Goal: Task Accomplishment & Management: Use online tool/utility

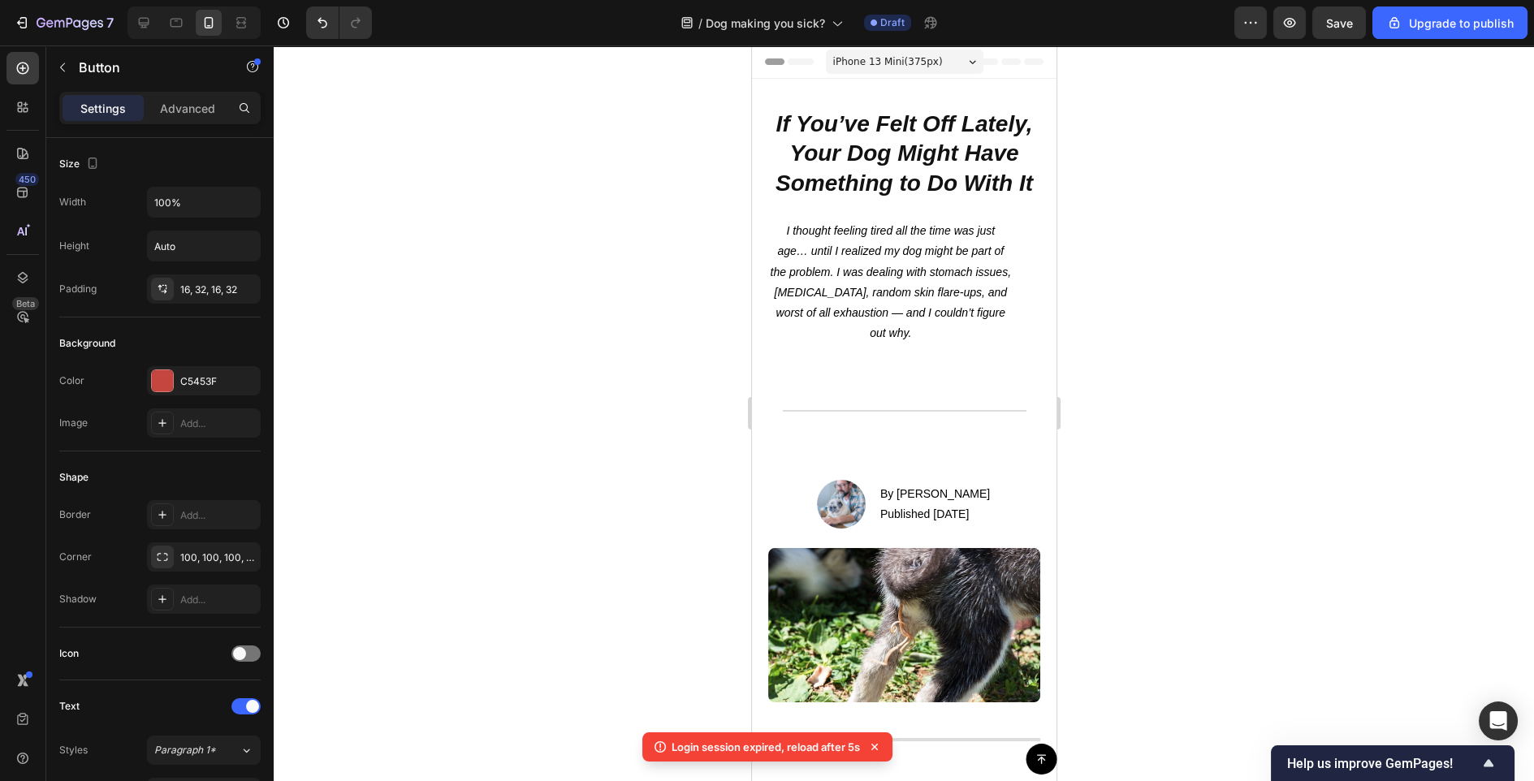
scroll to position [596, 0]
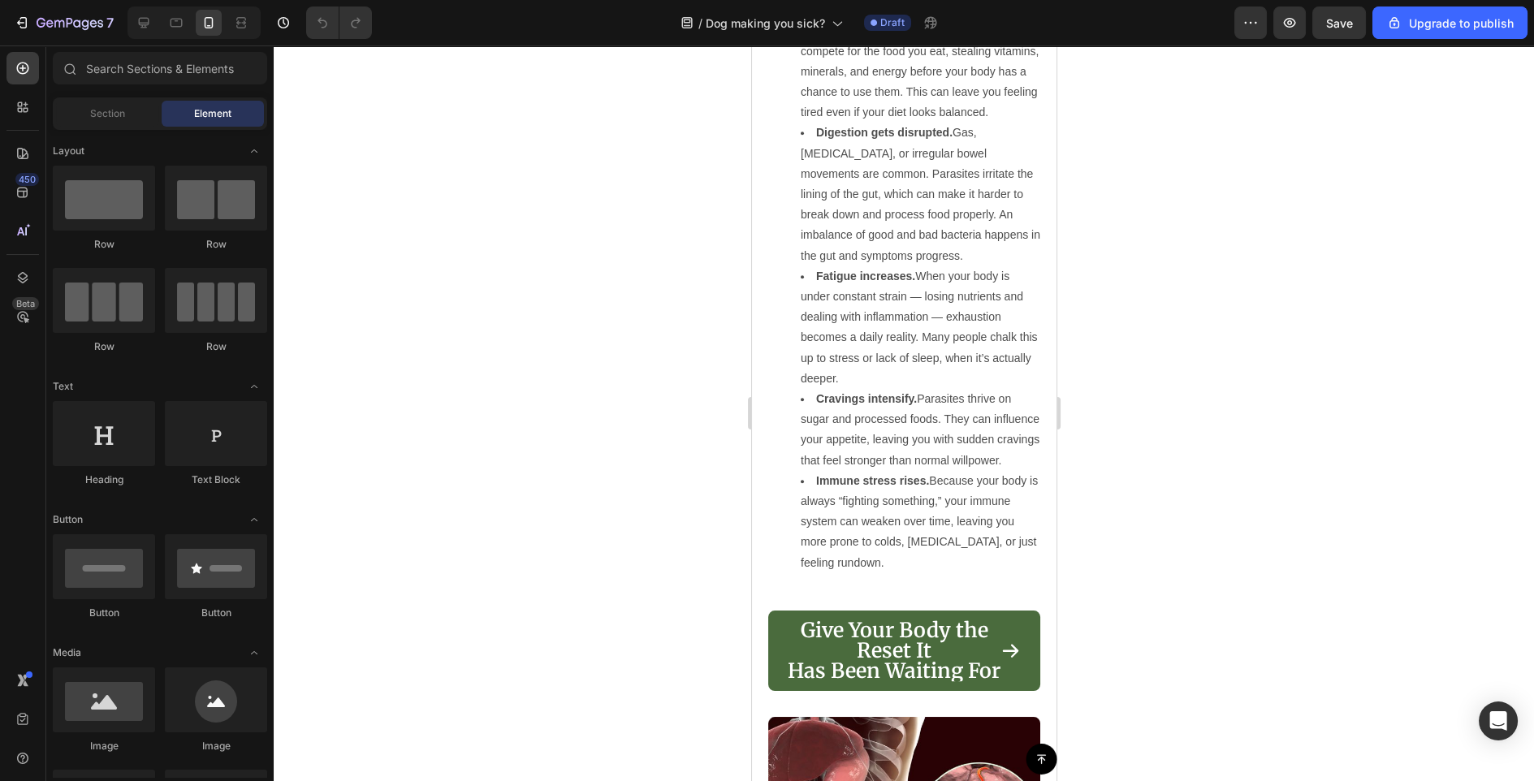
scroll to position [1774, 0]
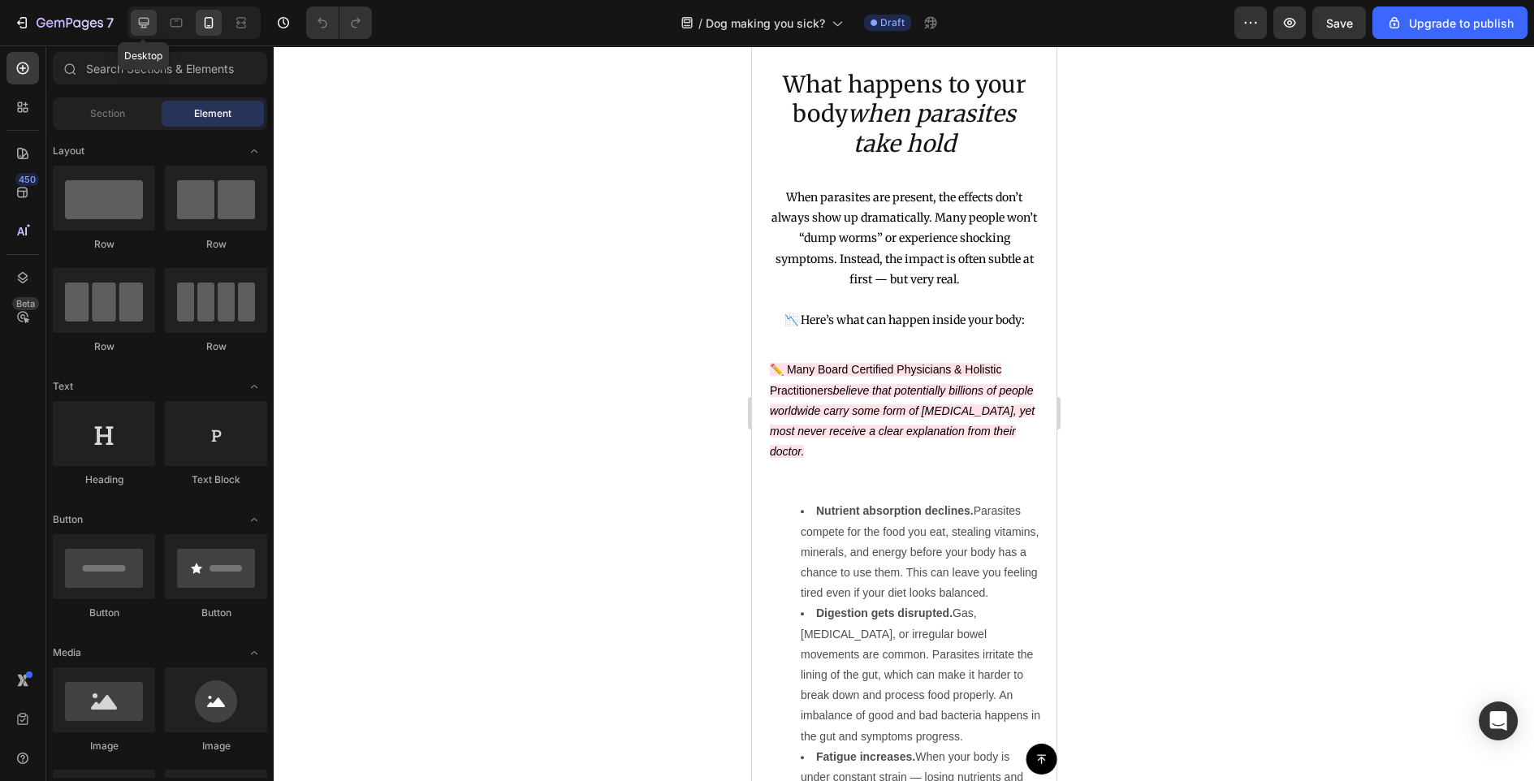
click at [147, 25] on icon at bounding box center [144, 23] width 11 height 11
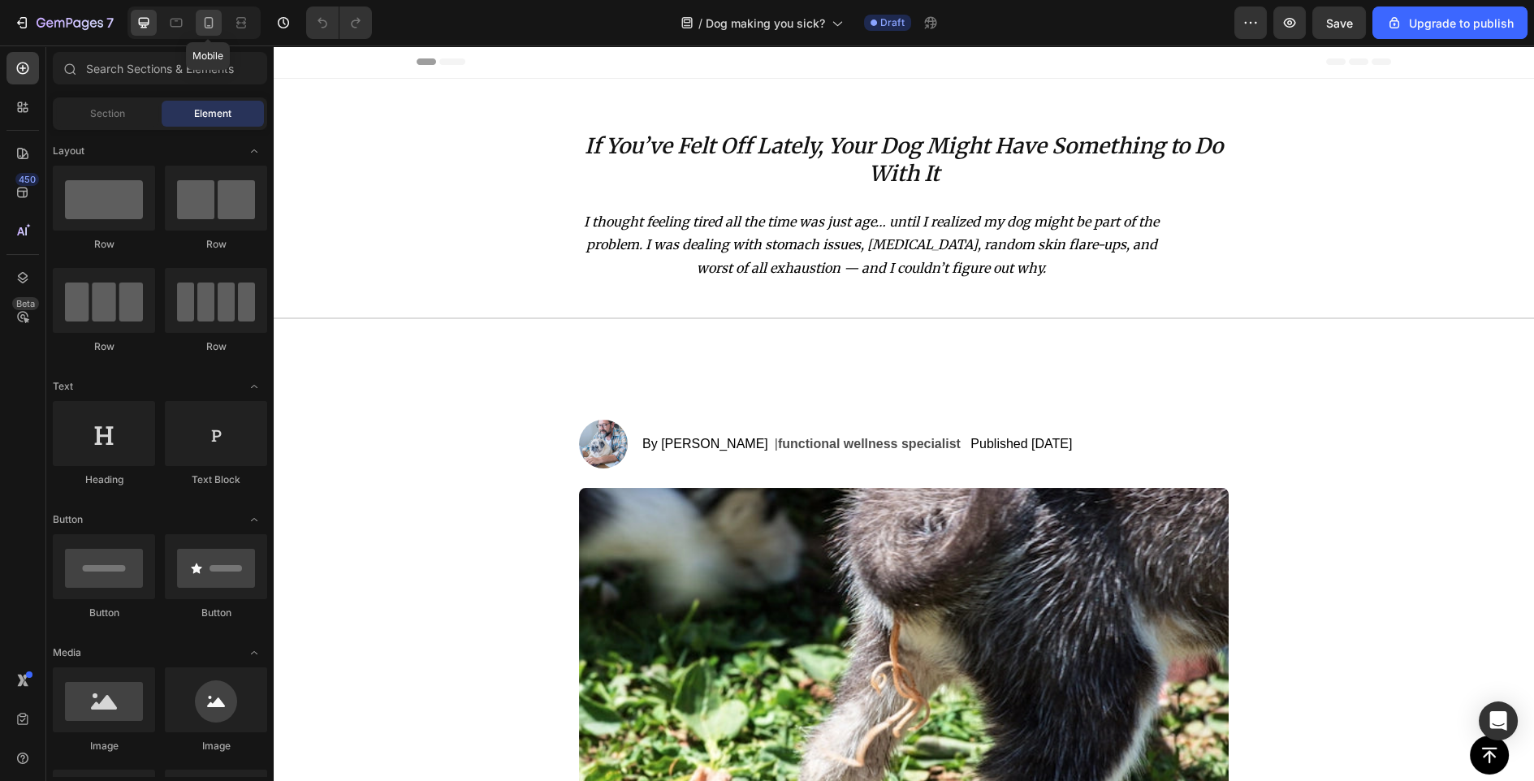
click at [213, 16] on icon at bounding box center [209, 23] width 16 height 16
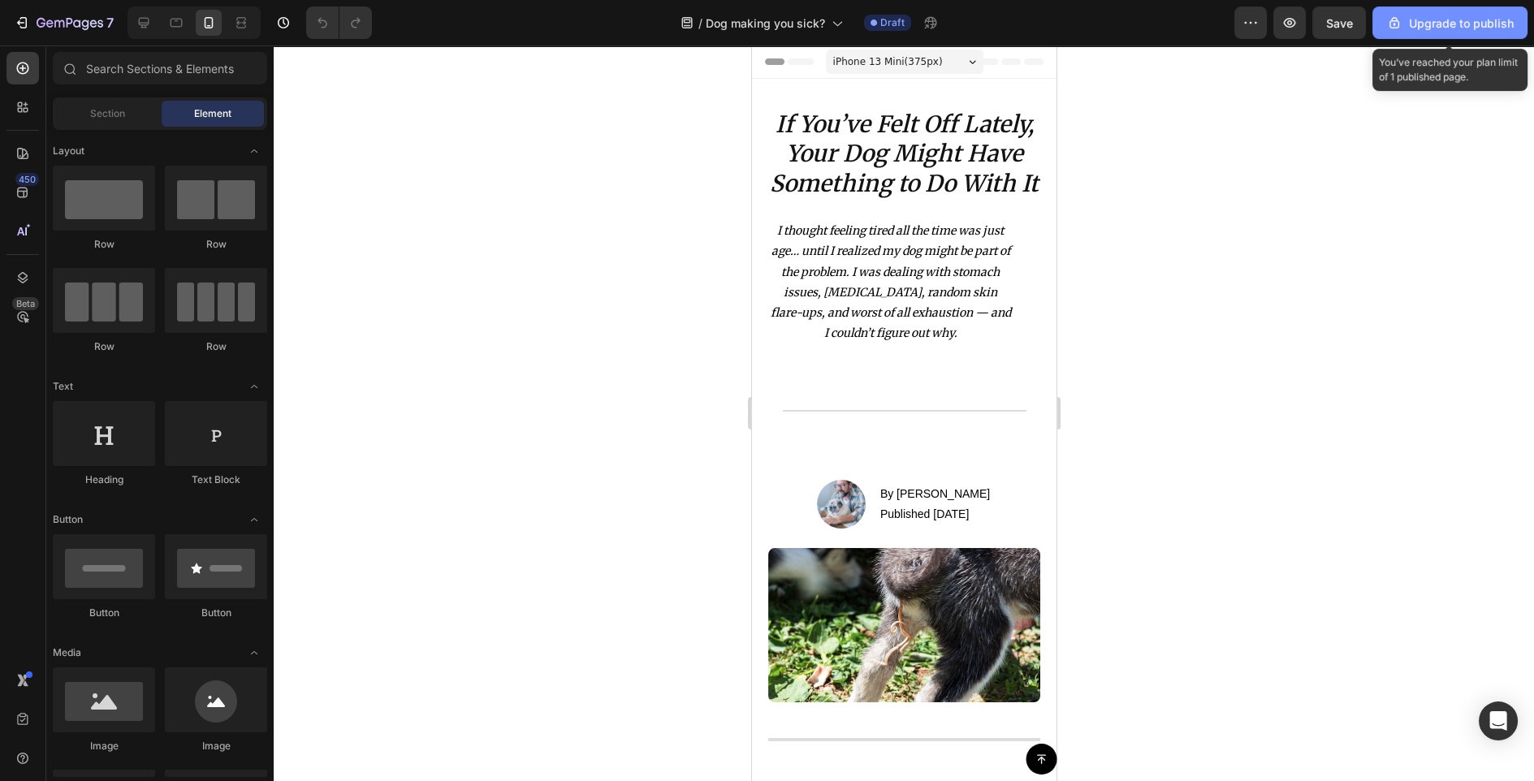
click at [1467, 8] on button "Upgrade to publish" at bounding box center [1449, 22] width 155 height 32
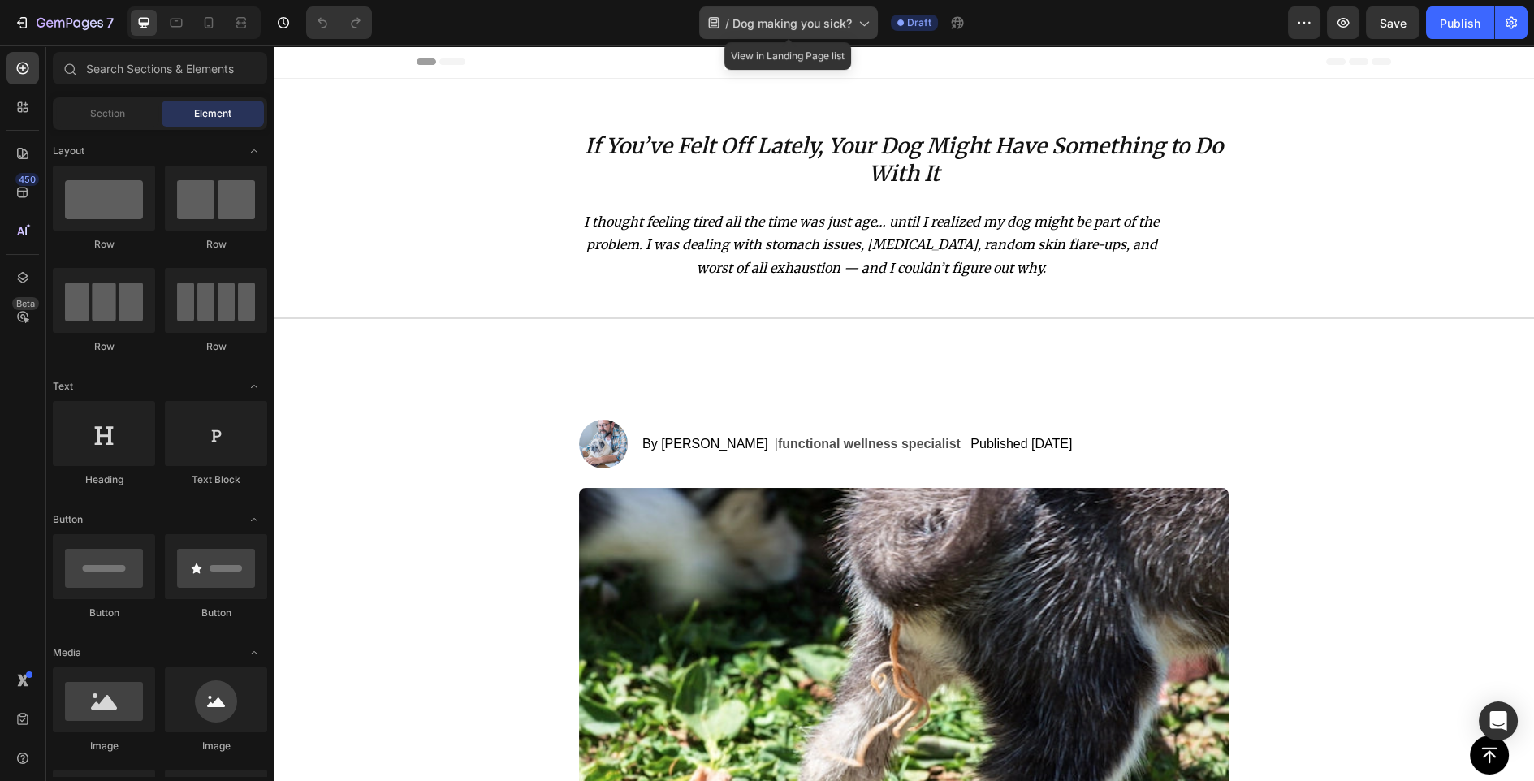
click at [863, 24] on icon at bounding box center [863, 23] width 16 height 16
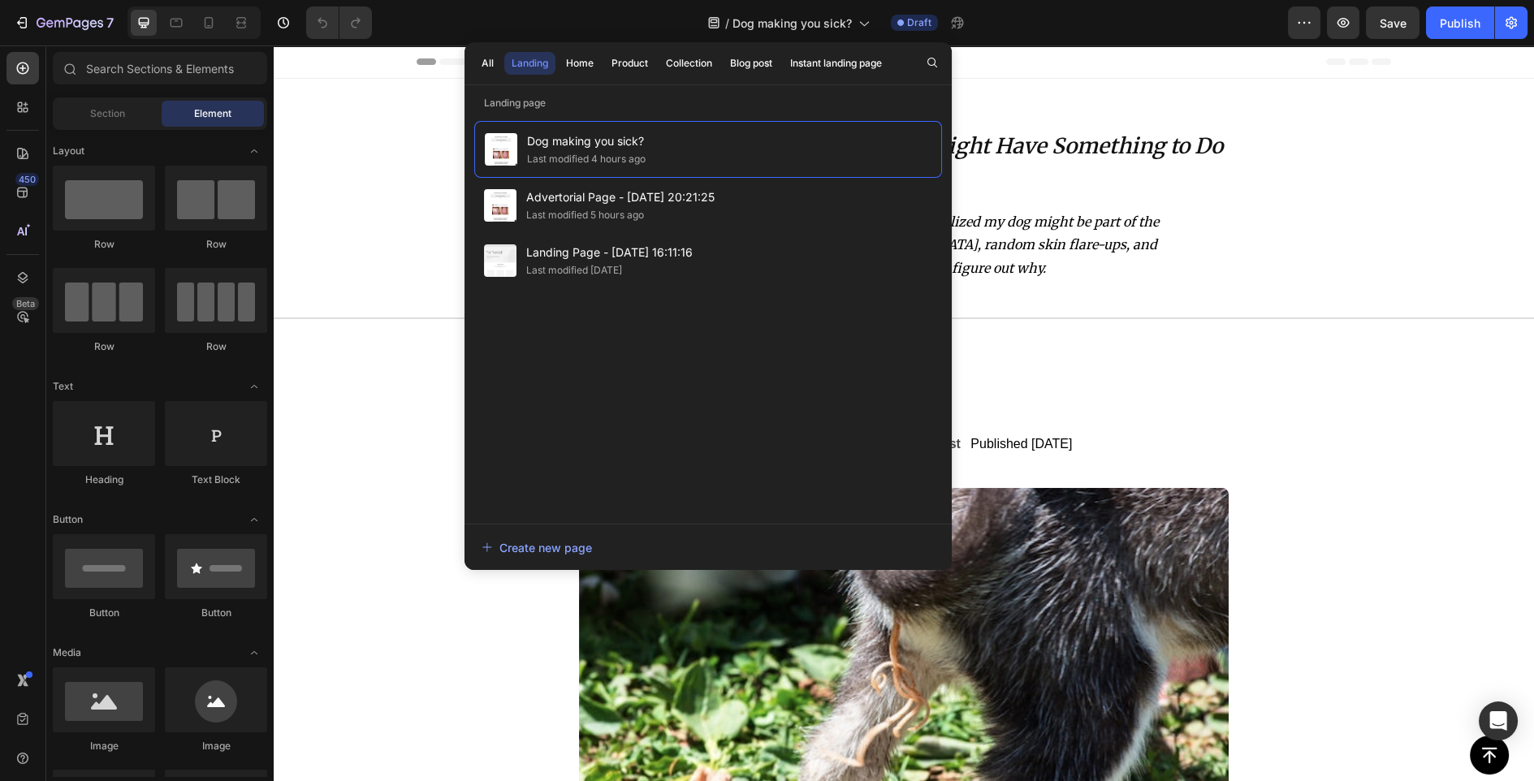
click at [607, 422] on div "Dog making you sick? Last modified 4 hours ago Advertorial Page - Sep 22, 20:21…" at bounding box center [708, 314] width 468 height 387
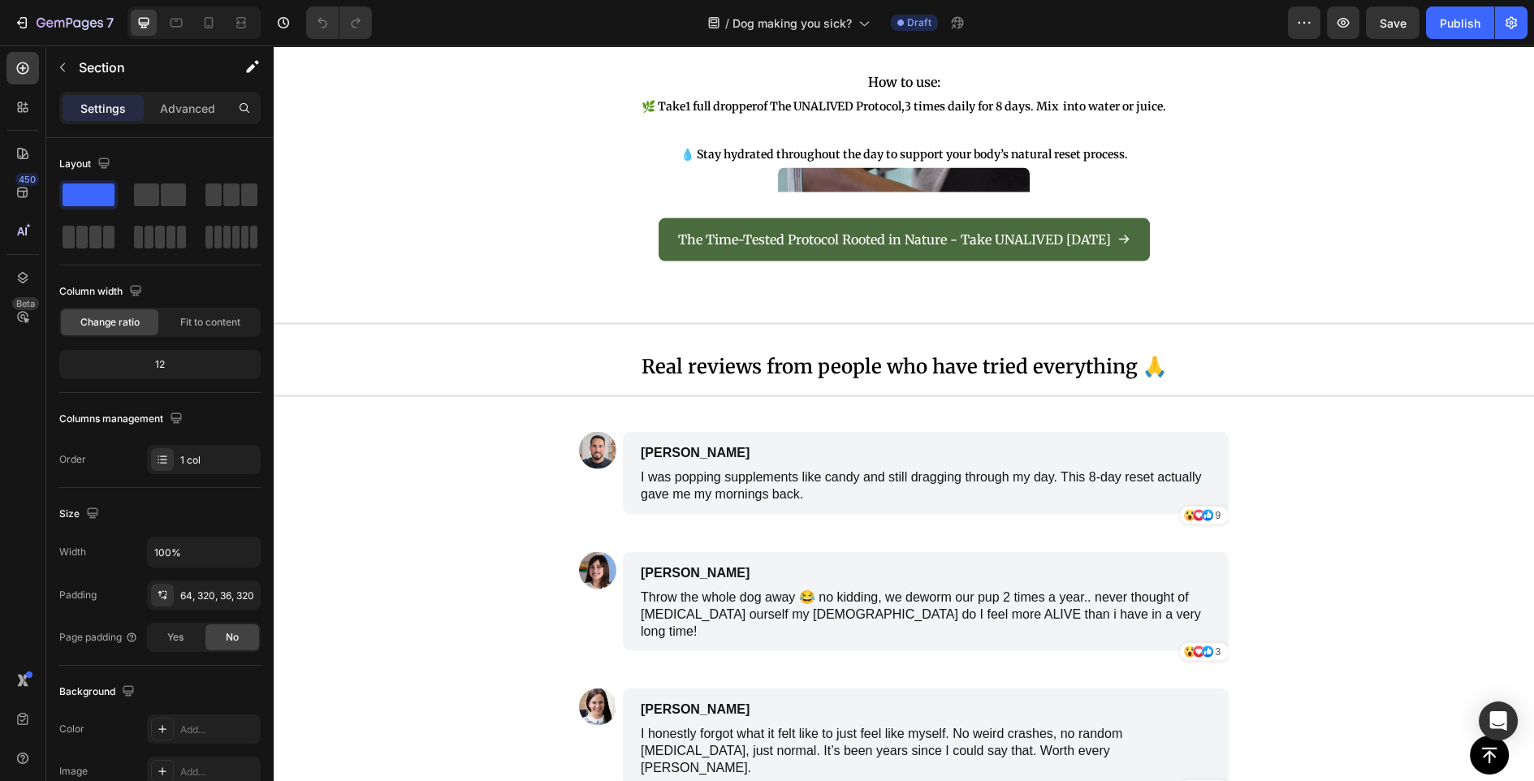
scroll to position [7208, 0]
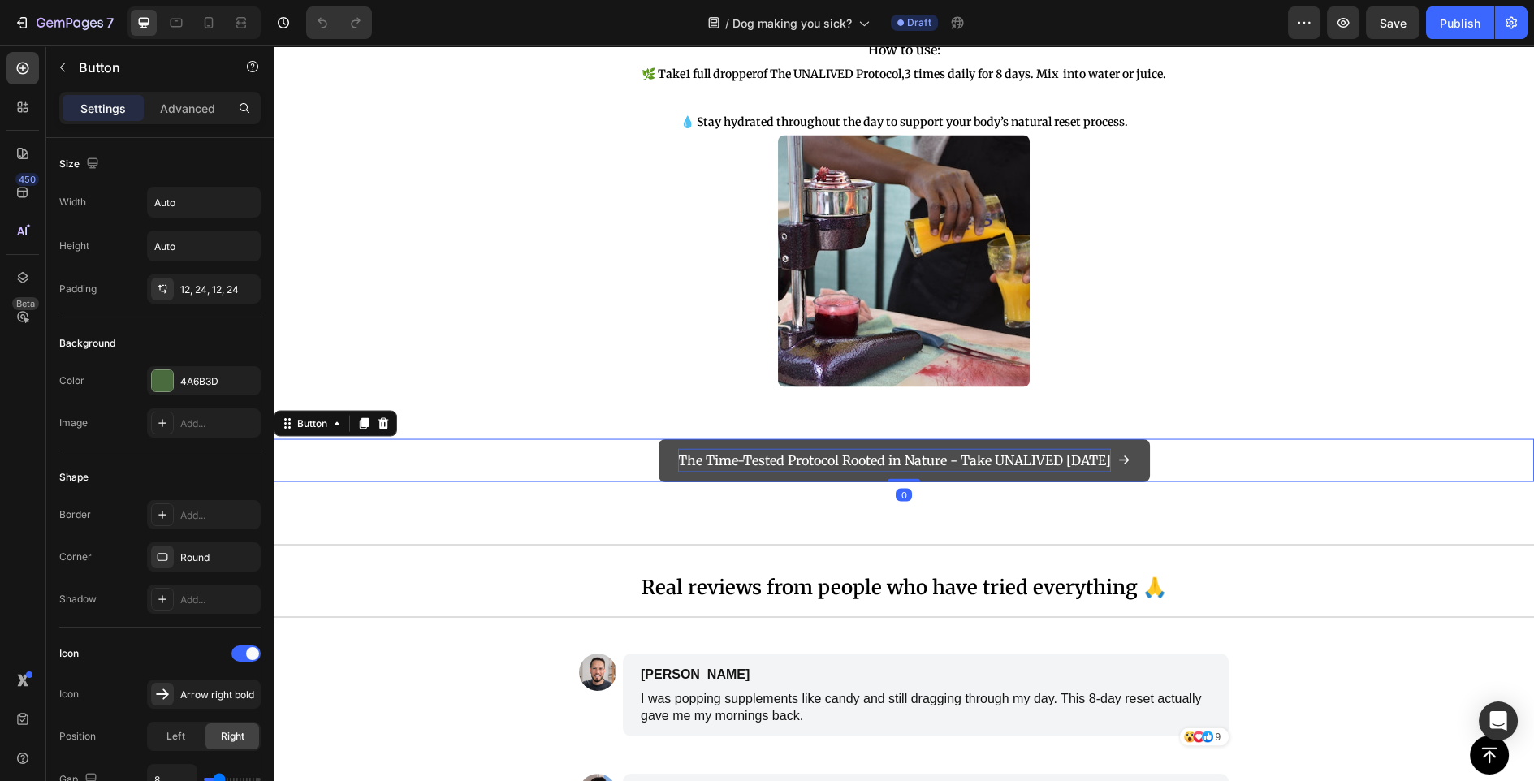
click at [719, 465] on p "The Time-Tested Protocol Rooted in Nature - Take UNALIVED Today" at bounding box center [894, 461] width 433 height 24
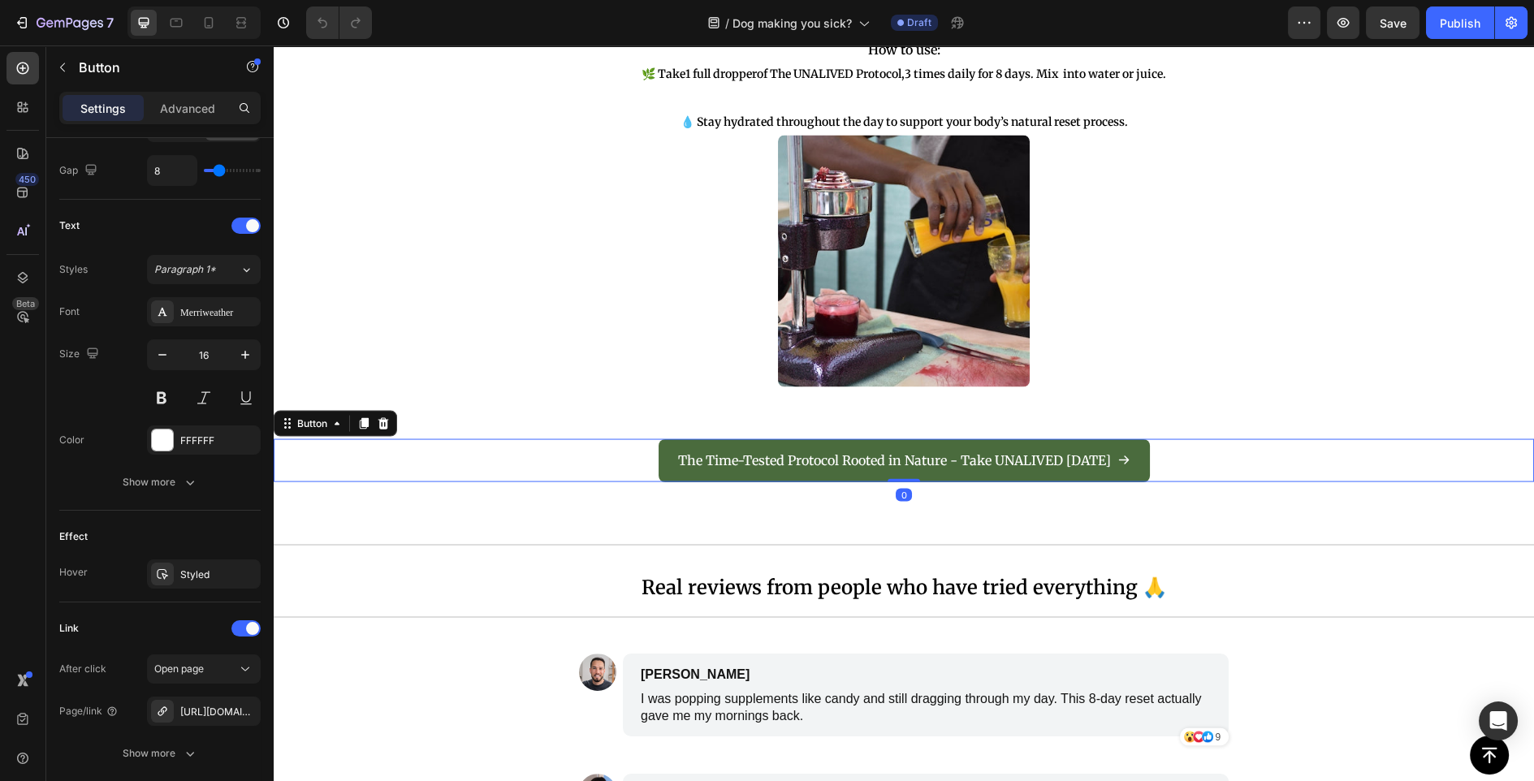
scroll to position [724, 0]
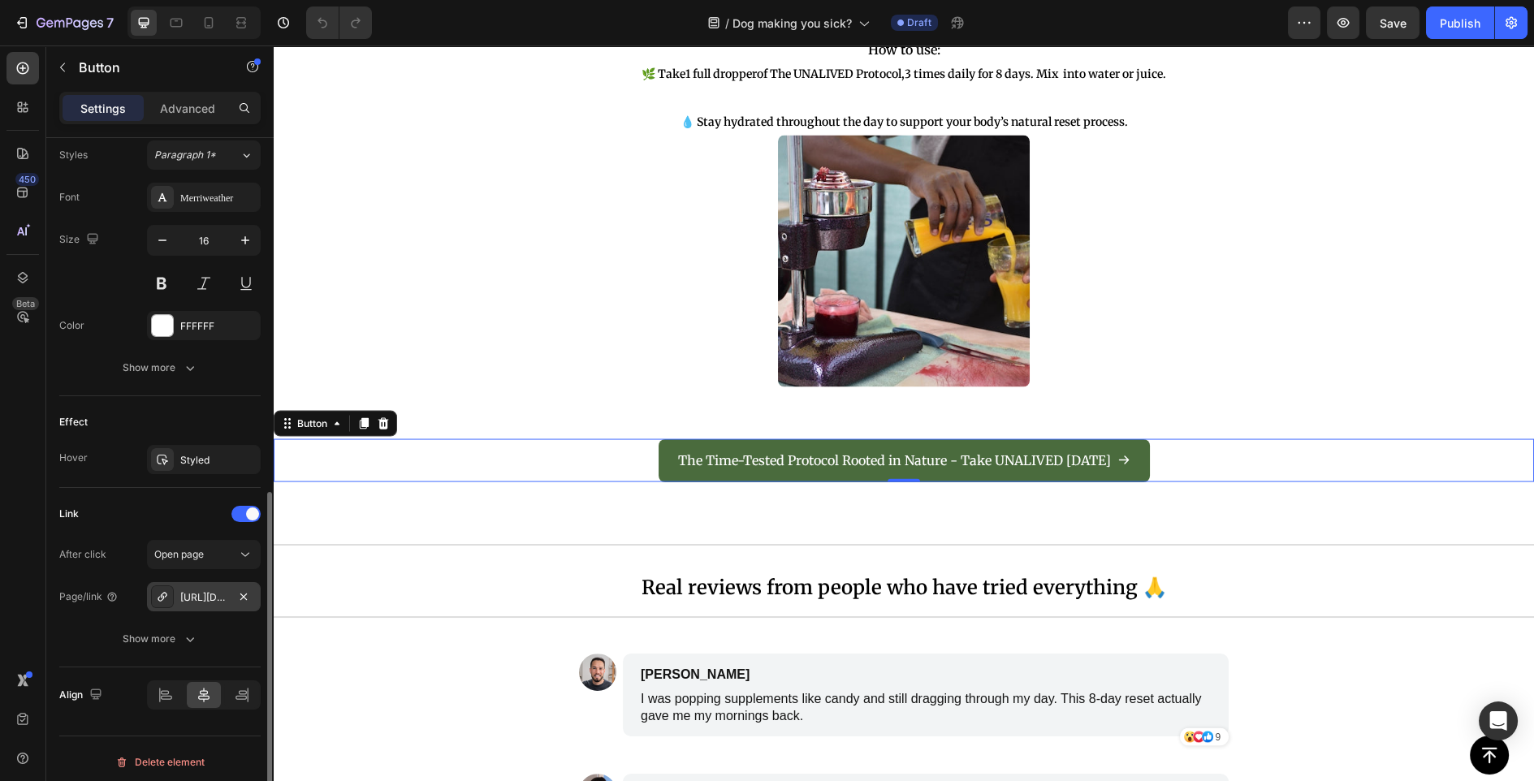
click at [226, 590] on div "[URL][DOMAIN_NAME]" at bounding box center [203, 597] width 47 height 15
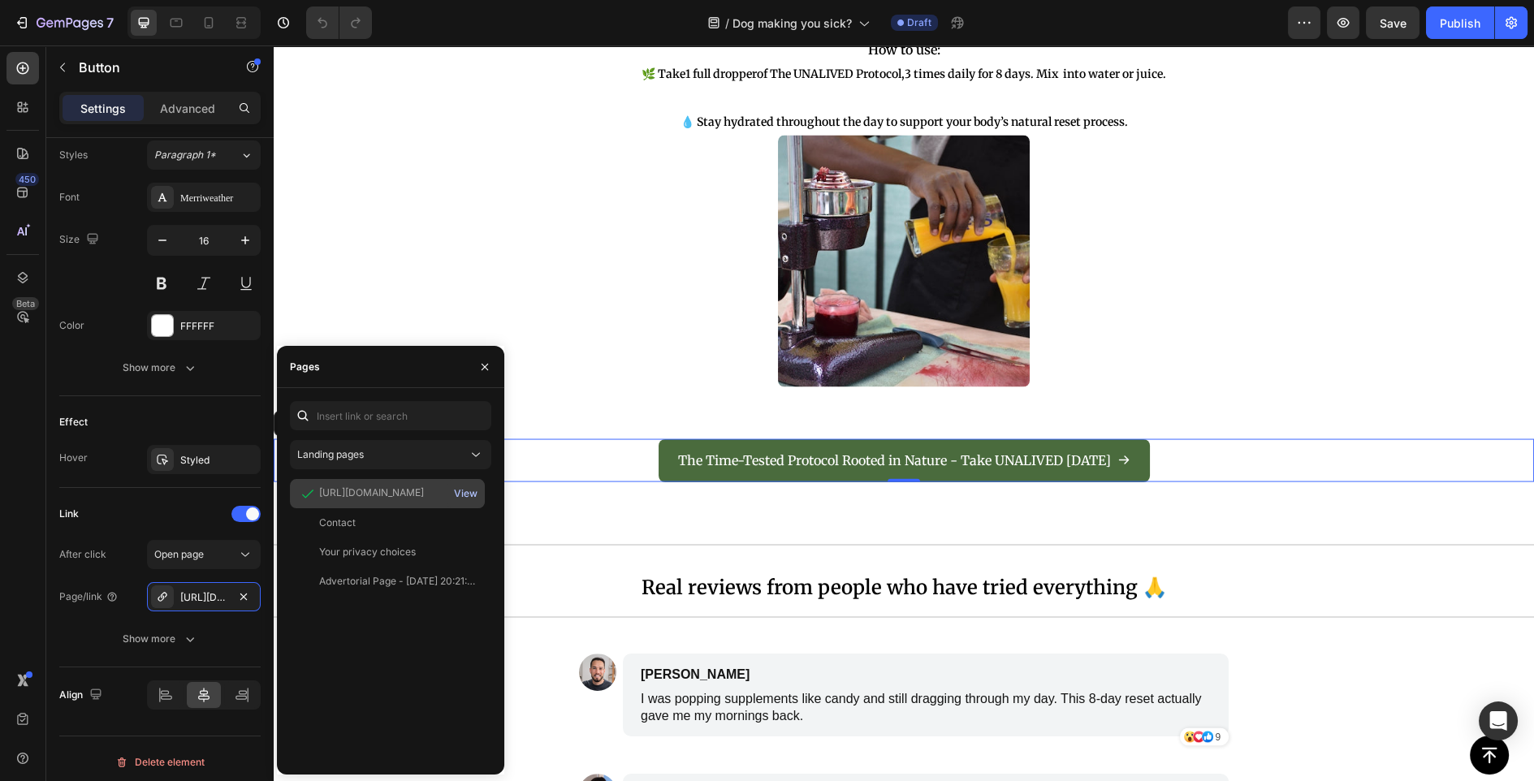
click at [467, 495] on div "View" at bounding box center [466, 493] width 24 height 15
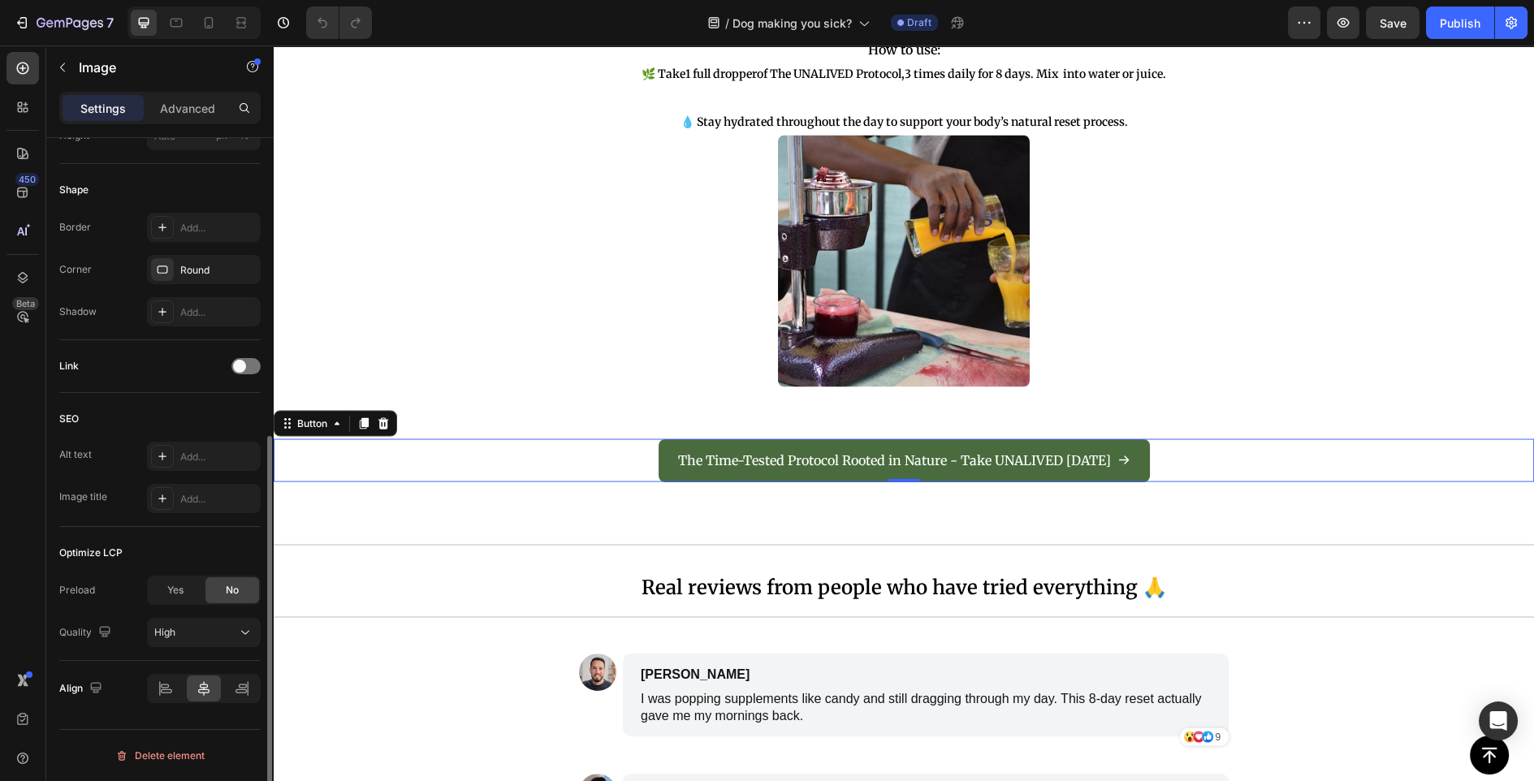
click at [498, 281] on div at bounding box center [904, 262] width 1260 height 252
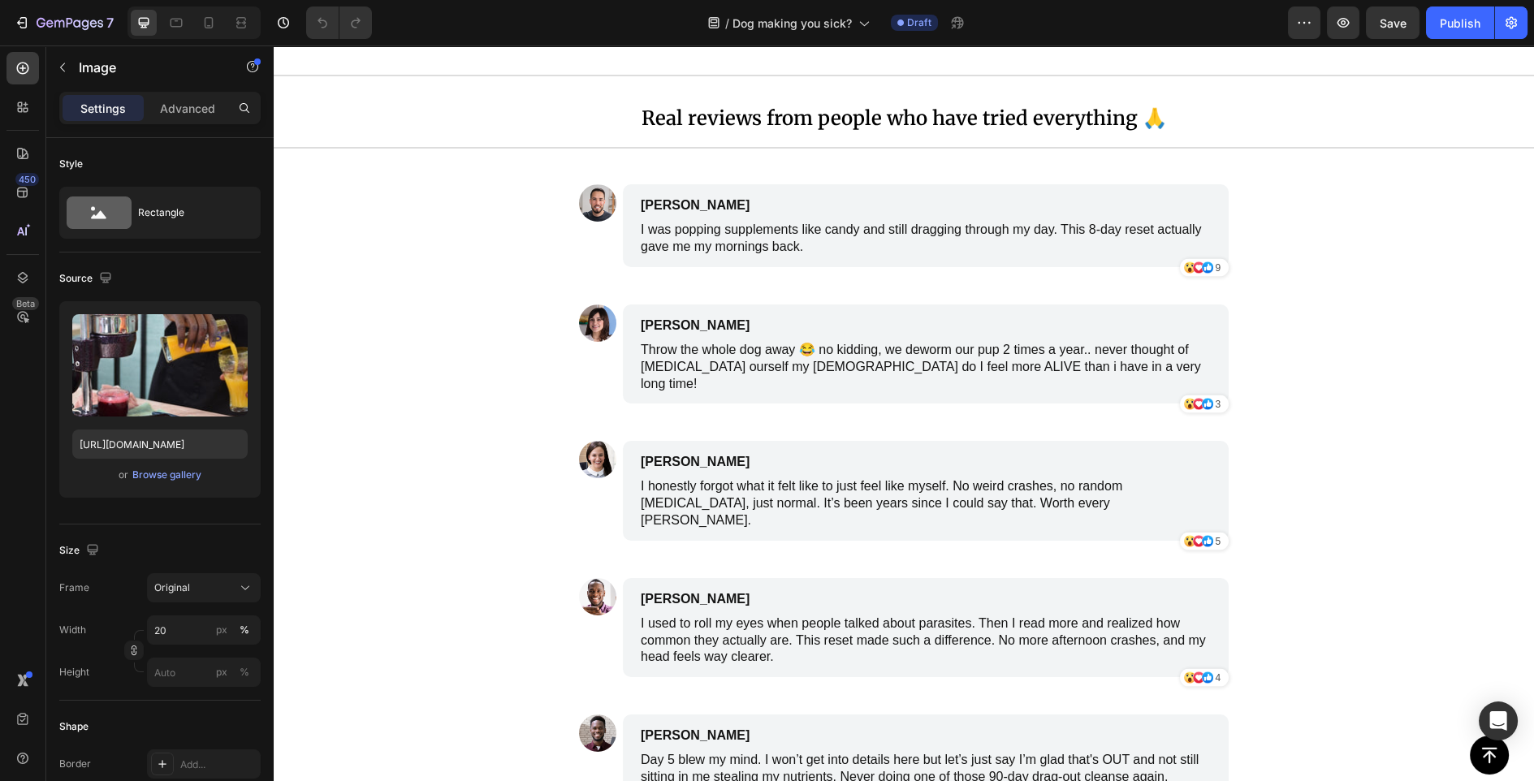
scroll to position [7677, 0]
click at [865, 28] on icon at bounding box center [863, 23] width 16 height 16
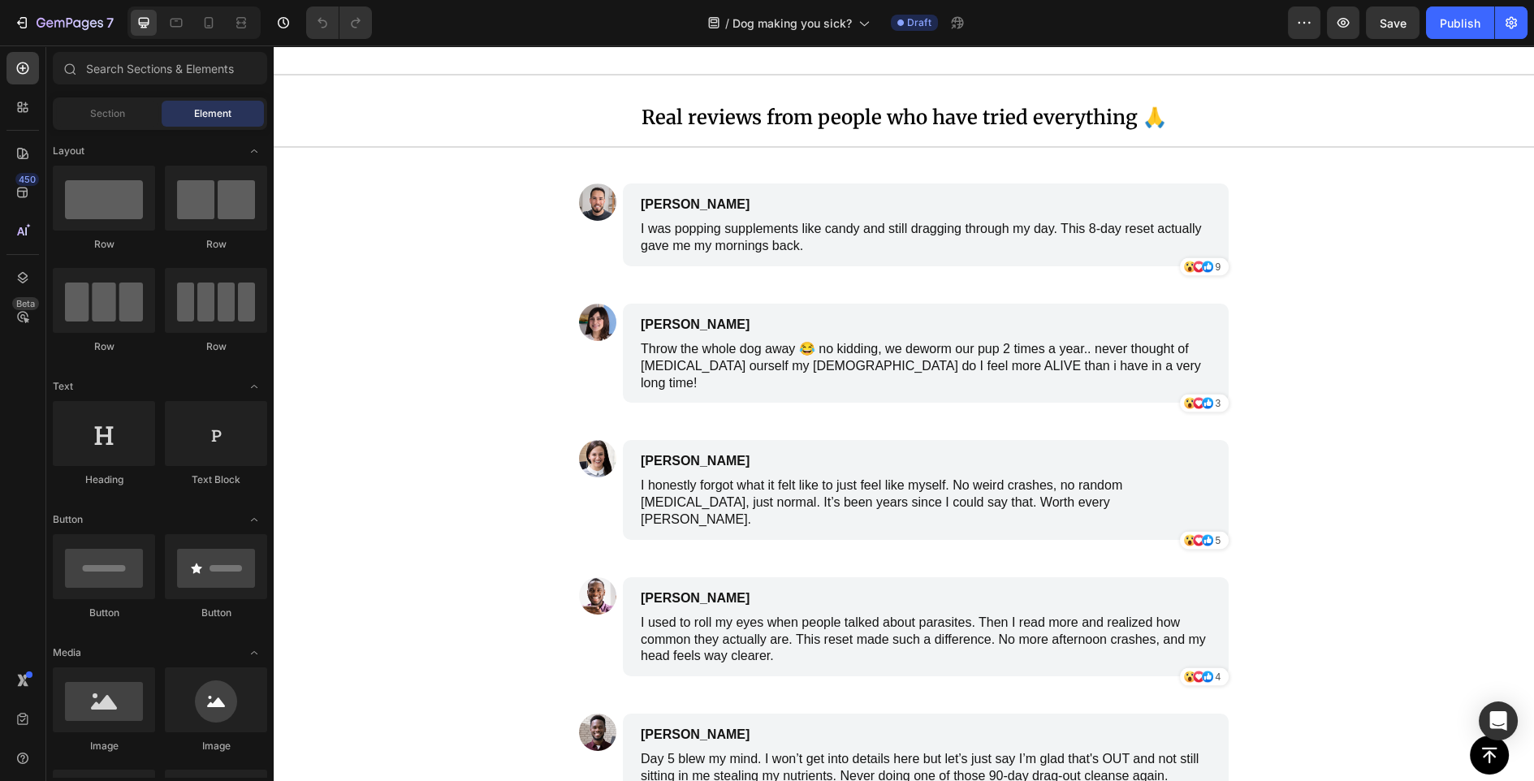
click at [1298, 11] on button "button" at bounding box center [1304, 22] width 32 height 32
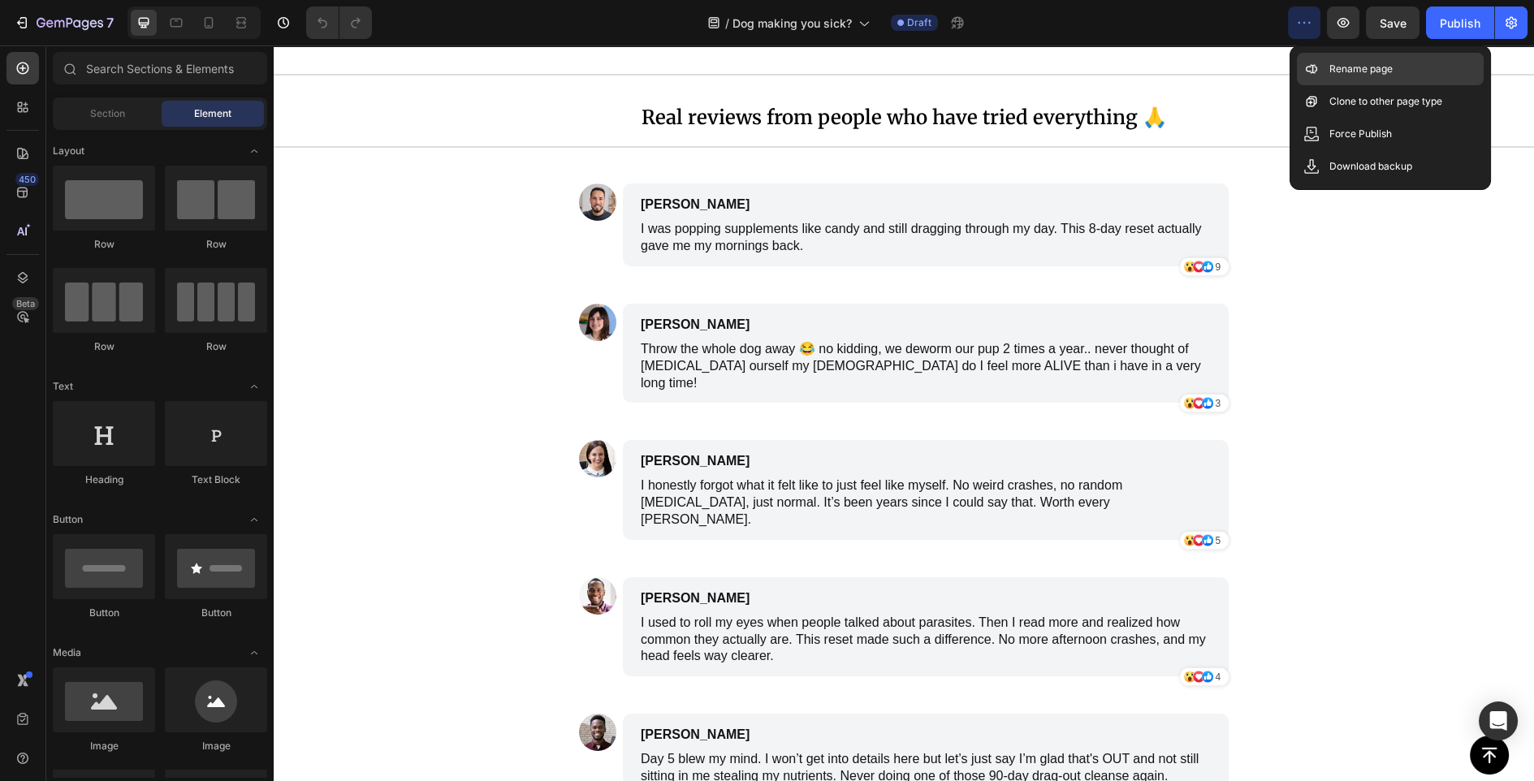
click at [1351, 76] on p "Rename page" at bounding box center [1360, 69] width 63 height 16
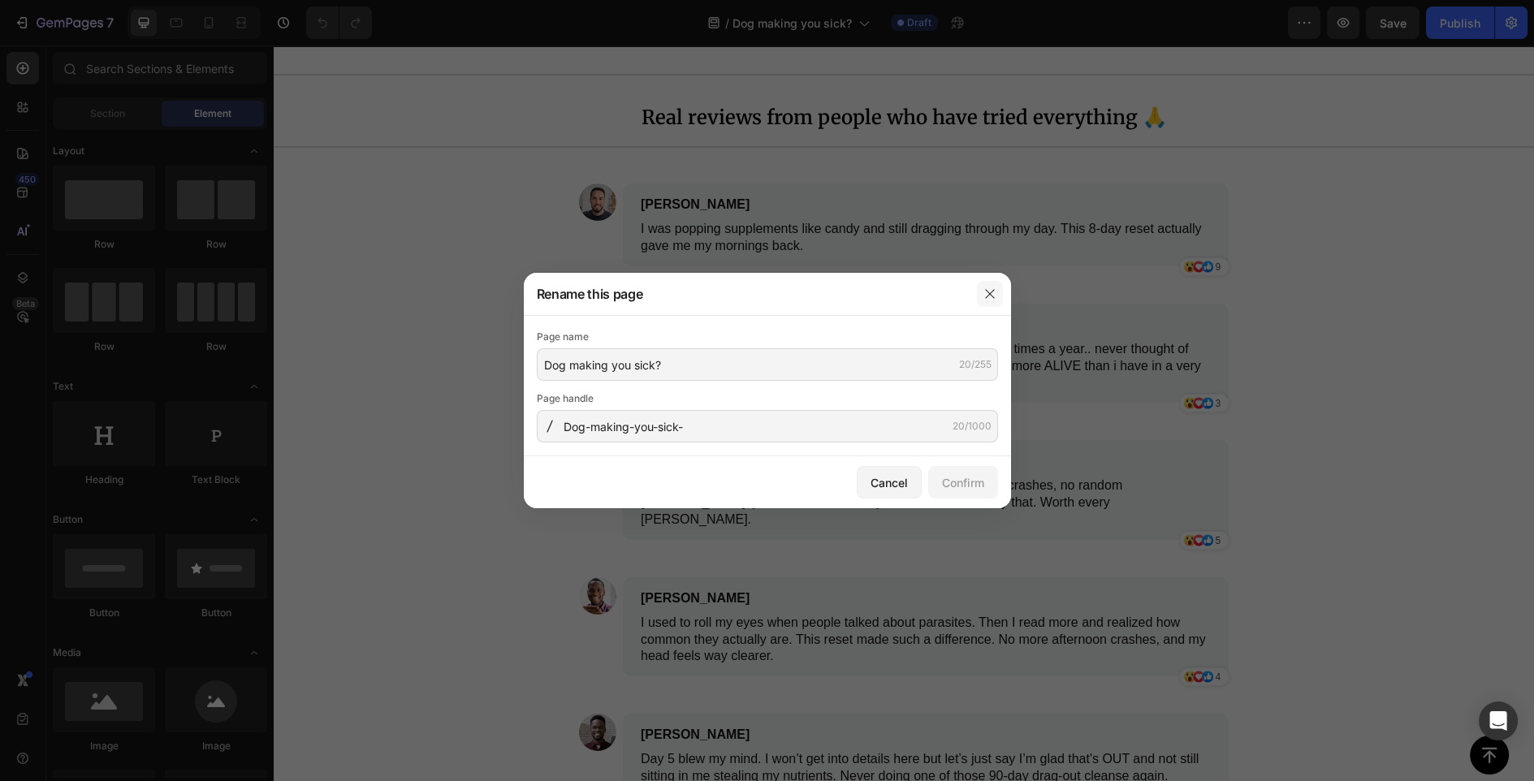
click at [985, 288] on icon "button" at bounding box center [989, 293] width 13 height 13
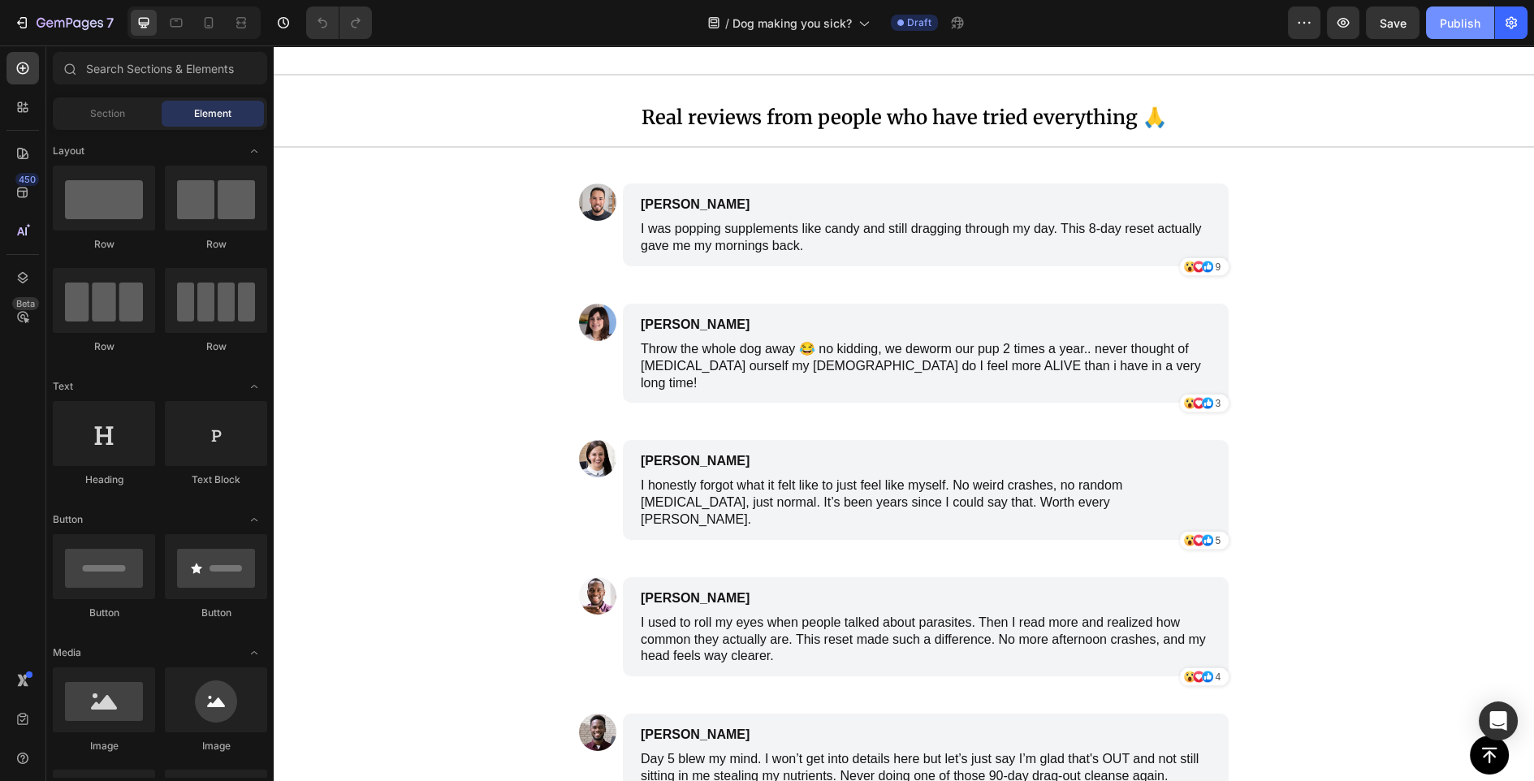
click at [1456, 22] on div "Publish" at bounding box center [1460, 23] width 41 height 17
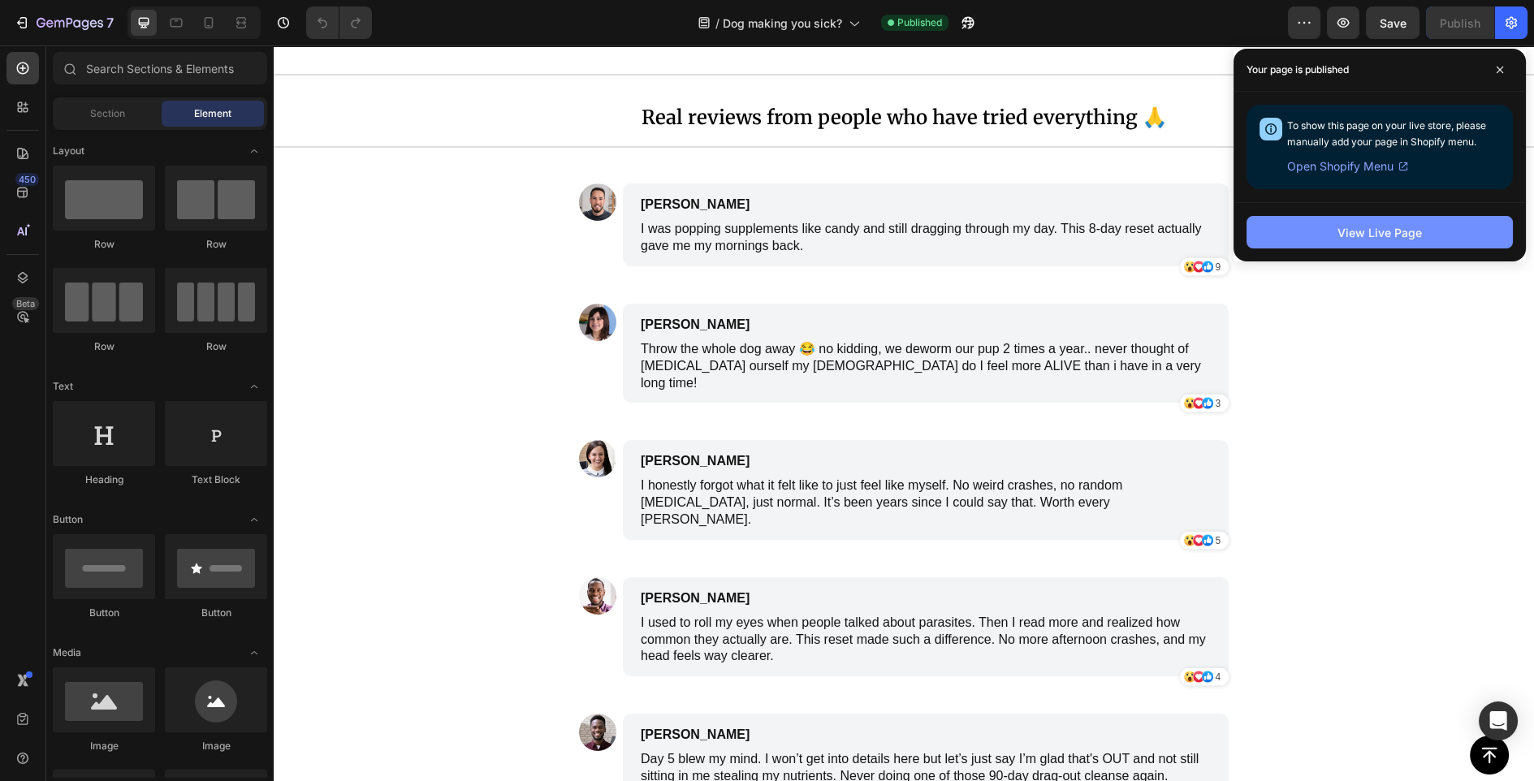
click at [1385, 239] on div "View Live Page" at bounding box center [1380, 232] width 84 height 17
